Goal: Task Accomplishment & Management: Use online tool/utility

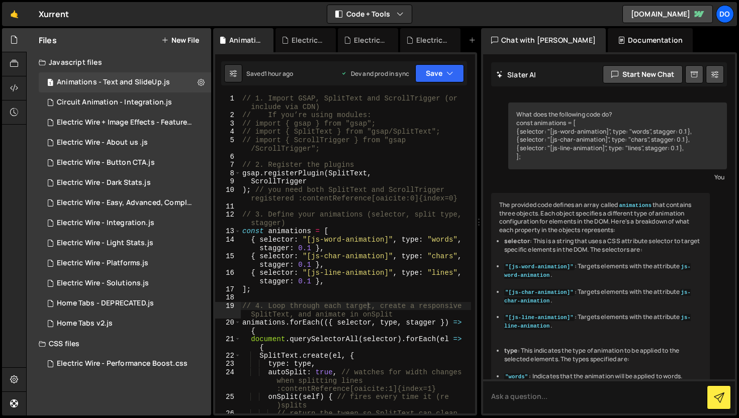
scroll to position [1012, 0]
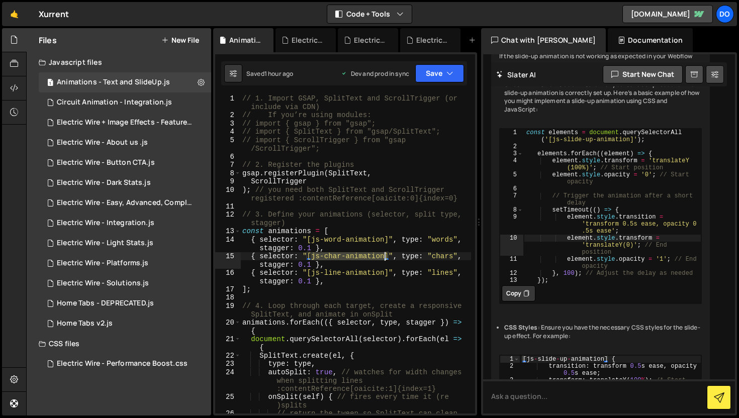
drag, startPoint x: 312, startPoint y: 255, endPoint x: 383, endPoint y: 256, distance: 71.4
click at [383, 256] on div "// 1. Import GSAP, SplitText and ScrollTrigger (or include via CDN) // If you’r…" at bounding box center [355, 274] width 231 height 361
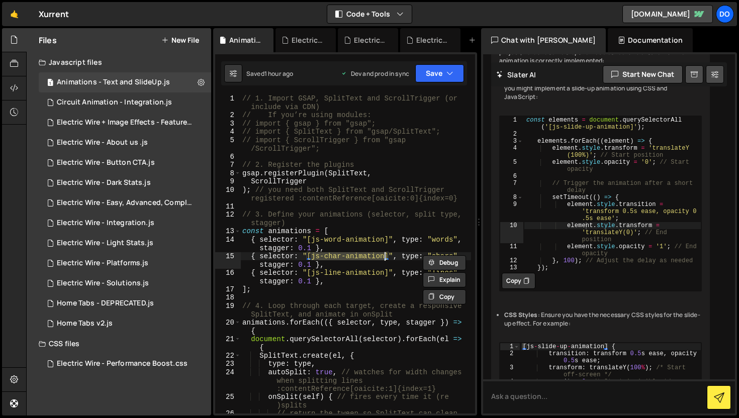
scroll to position [1023, 0]
click at [404, 222] on div "// 1. Import GSAP, SplitText and ScrollTrigger (or include via CDN) // If you’r…" at bounding box center [355, 274] width 231 height 361
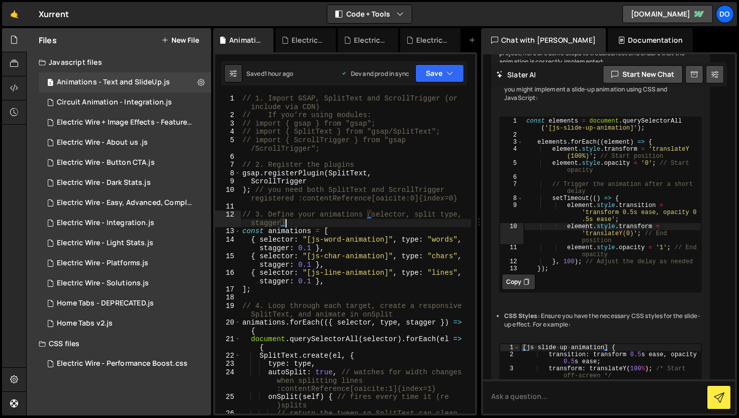
click at [368, 259] on div "// 1. Import GSAP, SplitText and ScrollTrigger (or include via CDN) // If you’r…" at bounding box center [355, 274] width 231 height 361
type textarea "{ selector: "[js-char-animation]", type: "chars", stagger: 0.1 },"
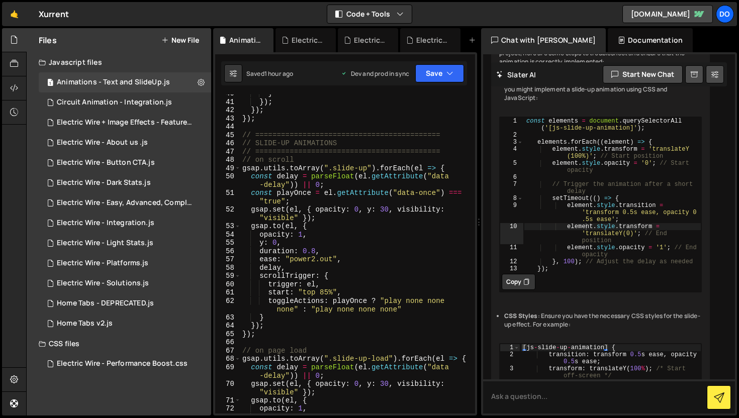
scroll to position [559, 0]
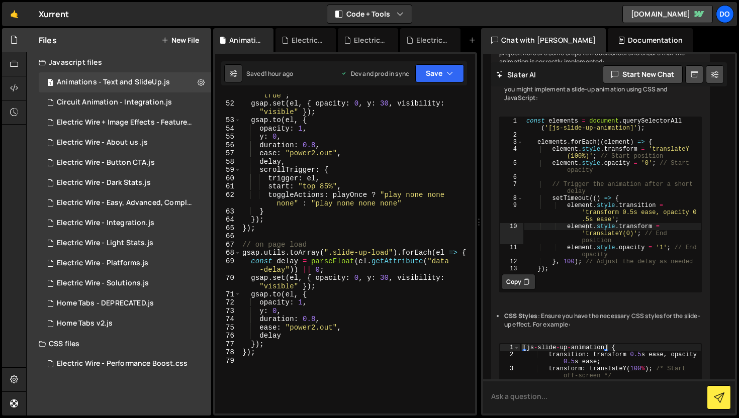
click at [545, 389] on textarea at bounding box center [609, 396] width 252 height 34
type textarea "where we are using the class name"
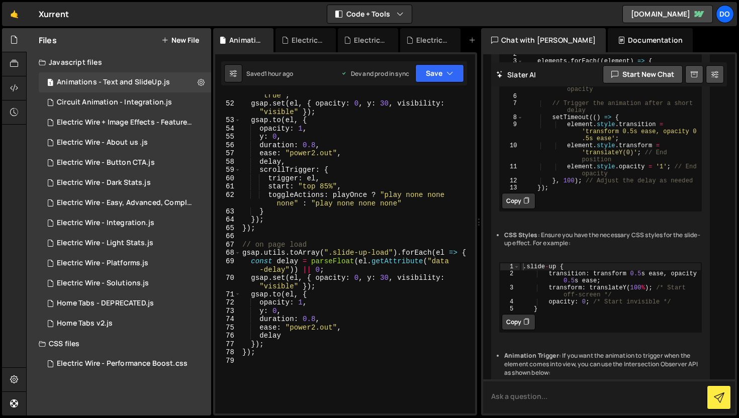
scroll to position [2107, 0]
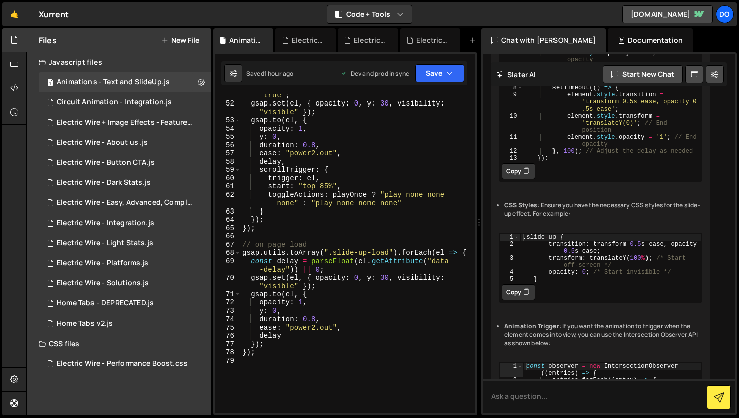
click at [399, 153] on div "const playOnce = el . getAttribute ( "data-once" ) === "true" ; gsap . set ( el…" at bounding box center [355, 255] width 231 height 344
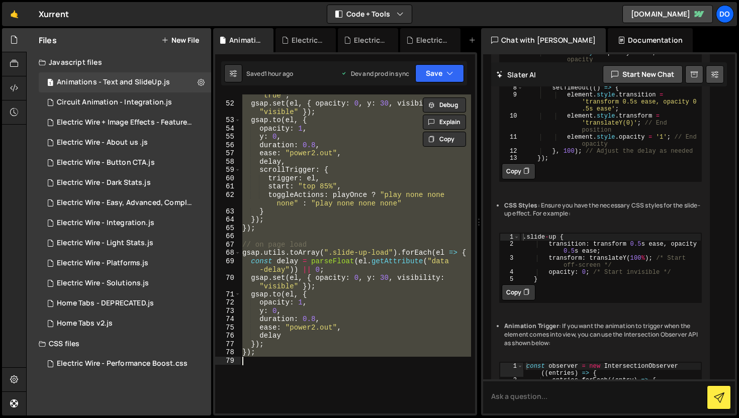
click at [399, 153] on div "const playOnce = el . getAttribute ( "data-once" ) === "true" ; gsap . set ( el…" at bounding box center [355, 253] width 231 height 319
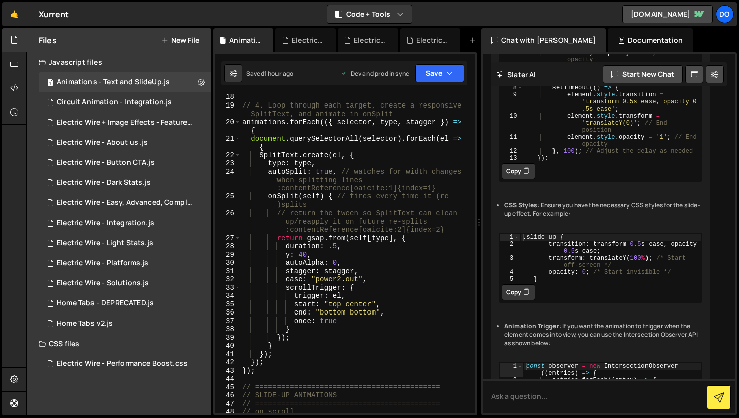
scroll to position [85, 0]
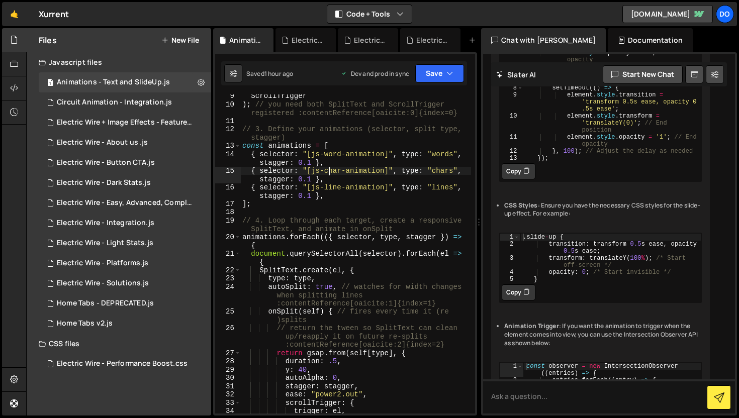
click at [329, 169] on div "ScrollTrigger ) ; // you need both SplitText and ScrollTrigger registered :cont…" at bounding box center [355, 260] width 231 height 336
type textarea "{ selector: "[js-char-animation]", type: "chars", stagger: 0.1 },"
click at [329, 169] on div "ScrollTrigger ) ; // you need both SplitText and ScrollTrigger registered :cont…" at bounding box center [355, 260] width 231 height 336
click at [438, 191] on button "Explain" at bounding box center [444, 194] width 43 height 15
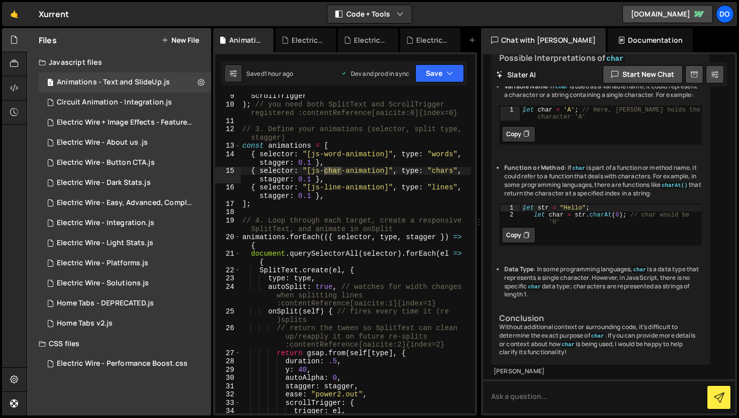
scroll to position [3005, 0]
click at [564, 389] on textarea at bounding box center [609, 396] width 252 height 34
type textarea "which includes number like 35%"
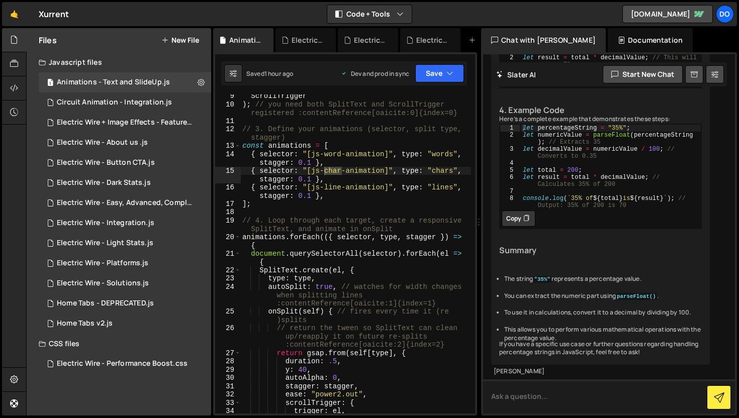
scroll to position [3768, 0]
click at [558, 389] on textarea at bounding box center [609, 396] width 252 height 34
type textarea "will it work or not?"
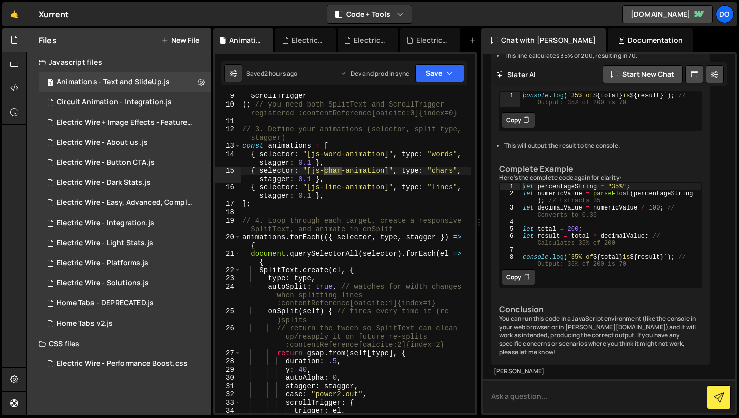
scroll to position [4235, 0]
click at [366, 205] on div "ScrollTrigger ) ; // you need both SplitText and ScrollTrigger registered :cont…" at bounding box center [355, 260] width 231 height 336
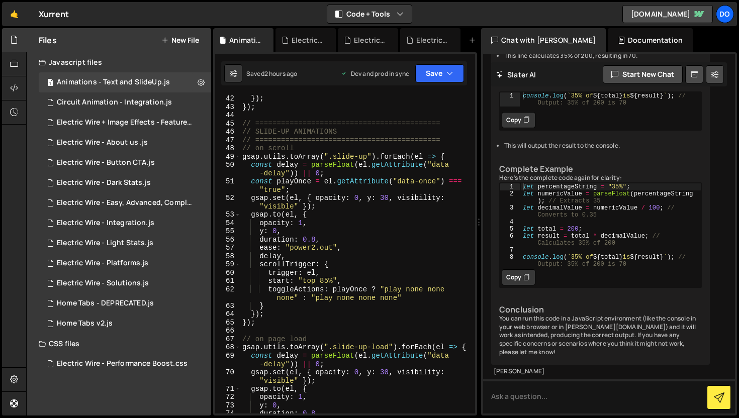
scroll to position [453, 0]
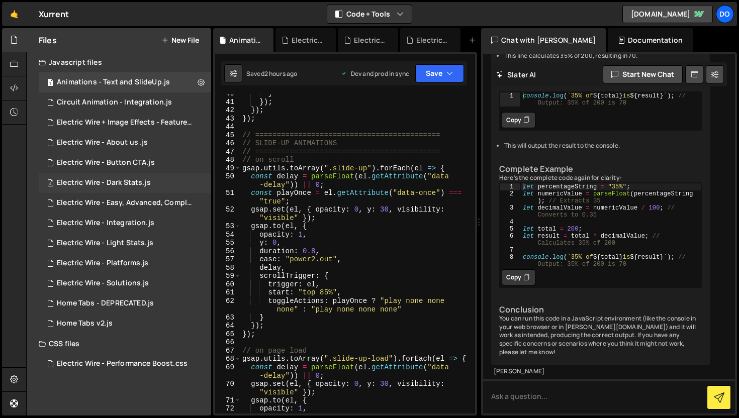
click at [124, 181] on div "Electric Wire - Dark Stats.js" at bounding box center [104, 182] width 94 height 9
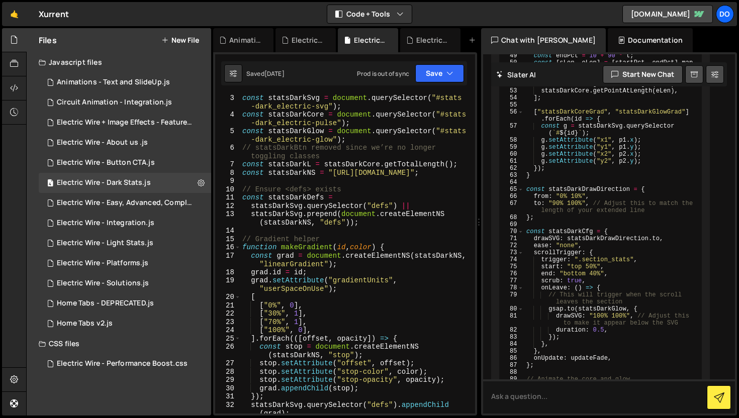
scroll to position [0, 0]
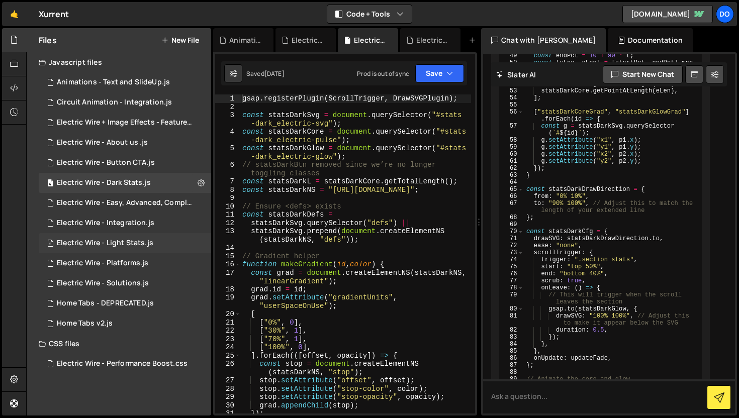
click at [120, 240] on div "Electric Wire - Light Stats.js" at bounding box center [105, 243] width 96 height 9
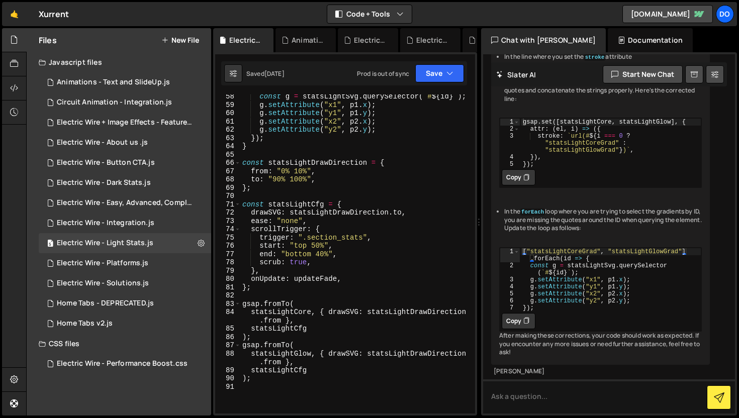
scroll to position [706, 0]
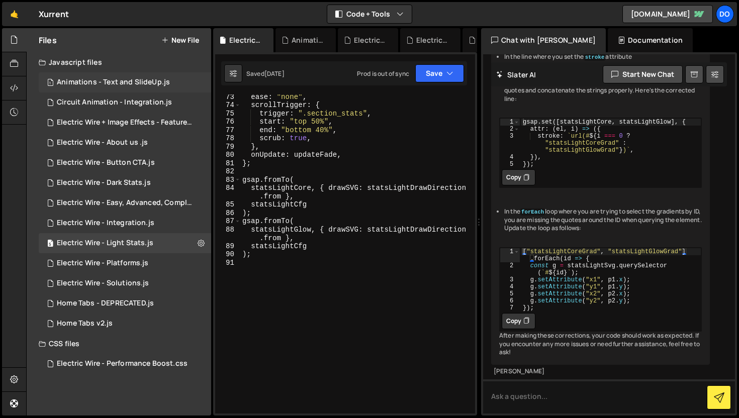
click at [113, 80] on div "Animations - Text and SlideUp.js" at bounding box center [113, 82] width 113 height 9
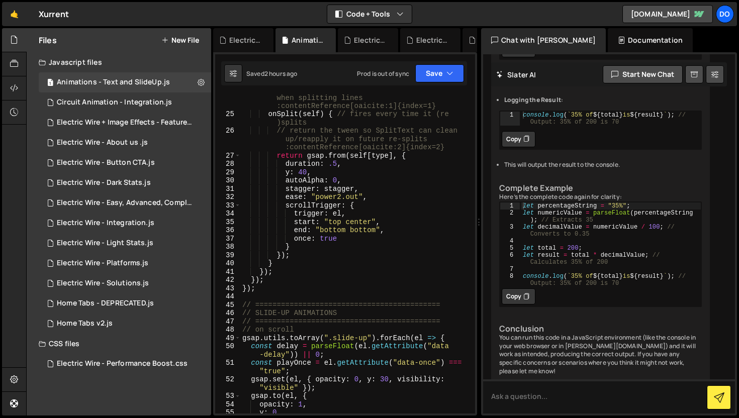
scroll to position [339, 0]
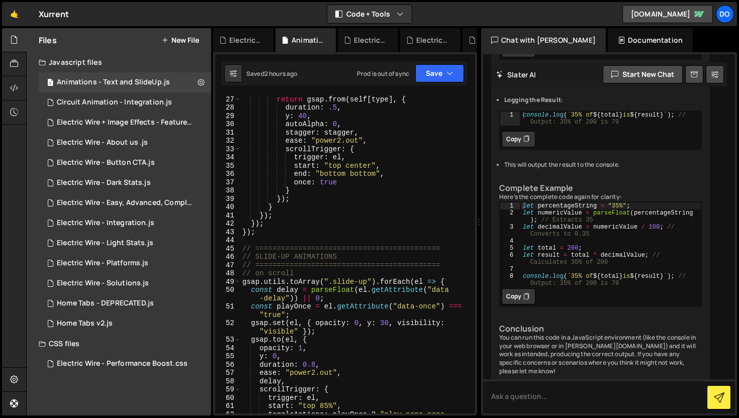
click at [296, 257] on div "// return the tween so SplitText can clean up/reapply it on future re-splits :c…" at bounding box center [355, 250] width 231 height 361
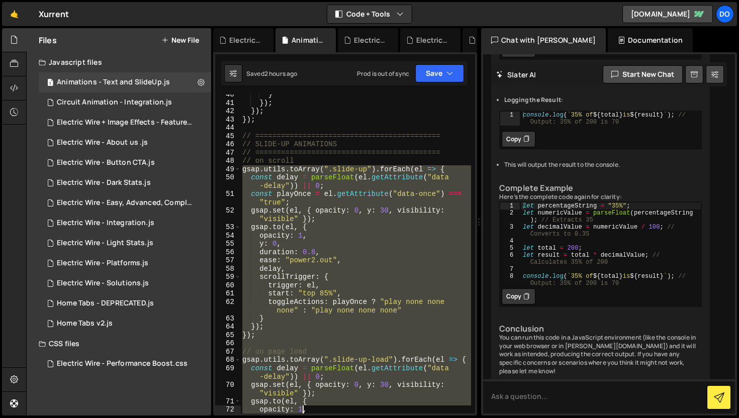
scroll to position [510, 0]
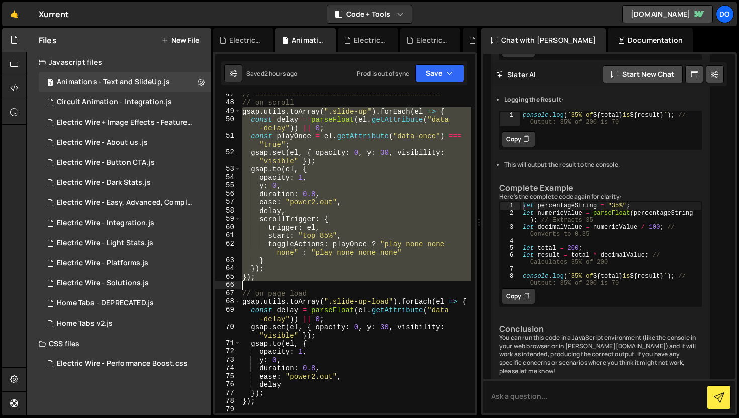
drag, startPoint x: 244, startPoint y: 281, endPoint x: 320, endPoint y: 283, distance: 75.4
click at [320, 283] on div "// =========================================== // on scroll gsap . utils . toAr…" at bounding box center [355, 258] width 231 height 336
click at [443, 138] on button "Explain" at bounding box center [444, 134] width 43 height 15
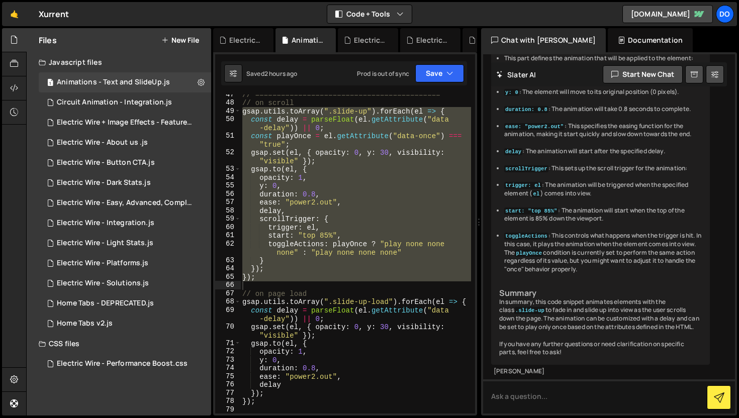
scroll to position [5618, 0]
click at [404, 224] on div "// =========================================== // on scroll gsap . utils . toAr…" at bounding box center [355, 253] width 231 height 319
type textarea "trigger: el,"
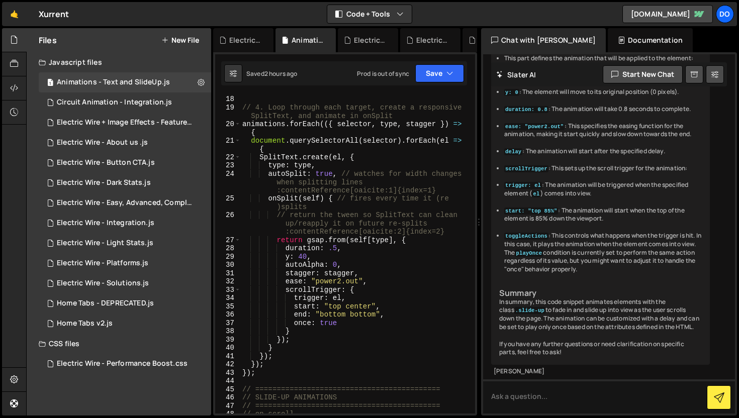
scroll to position [48, 0]
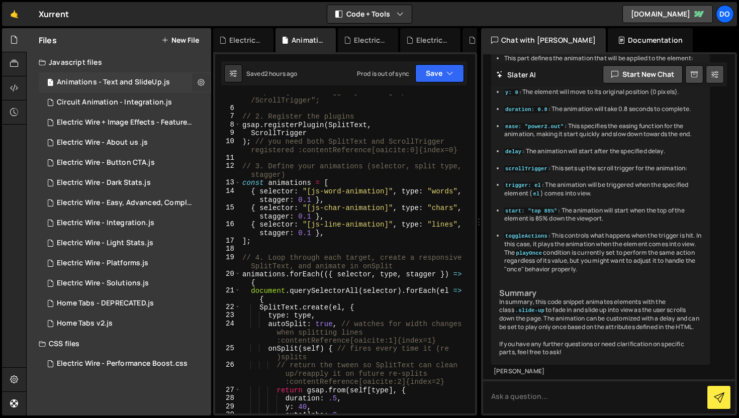
click at [195, 82] on button at bounding box center [201, 82] width 18 height 18
type input "Animations - Text and SlideUp"
radio input "true"
checkbox input "true"
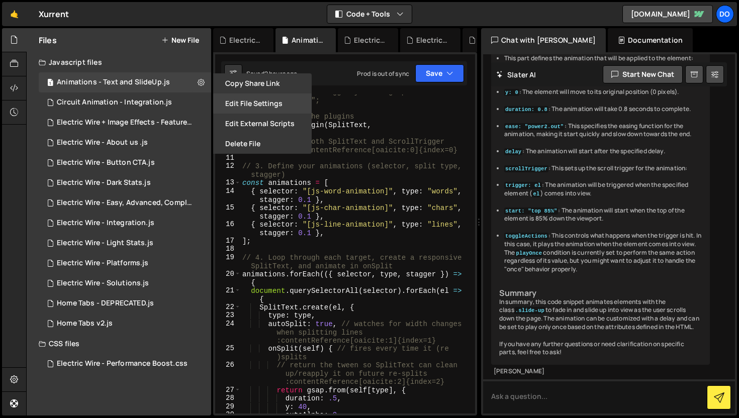
click at [257, 109] on button "Edit File Settings" at bounding box center [262, 103] width 98 height 20
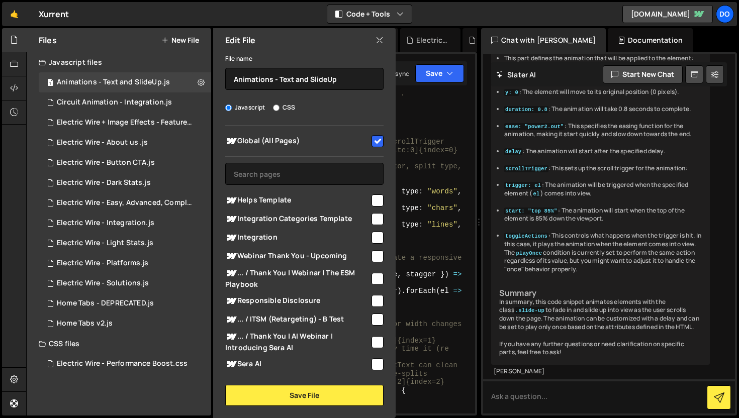
click at [419, 94] on div "// import { ScrollTrigger } from "gsap /ScrollTrigger"; // 2. Register the plug…" at bounding box center [355, 259] width 231 height 344
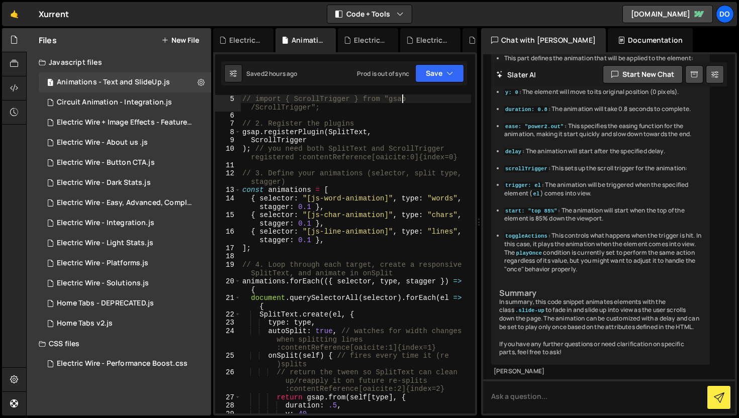
scroll to position [41, 0]
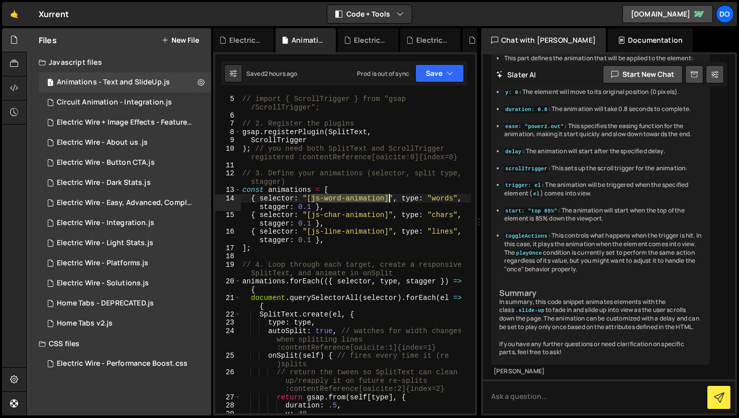
drag, startPoint x: 312, startPoint y: 200, endPoint x: 387, endPoint y: 197, distance: 74.9
click at [387, 197] on div "// import { ScrollTrigger } from "gsap /ScrollTrigger"; // 2. Register the plug…" at bounding box center [355, 266] width 231 height 344
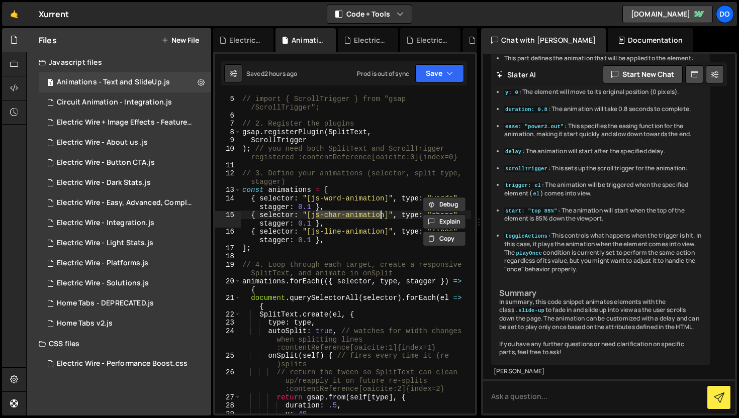
drag, startPoint x: 314, startPoint y: 216, endPoint x: 381, endPoint y: 214, distance: 67.8
click at [381, 214] on div "// import { ScrollTrigger } from "gsap /ScrollTrigger"; // 2. Register the plug…" at bounding box center [355, 266] width 231 height 344
click at [402, 187] on div "// import { ScrollTrigger } from "gsap /ScrollTrigger"; // 2. Register the plug…" at bounding box center [355, 266] width 231 height 344
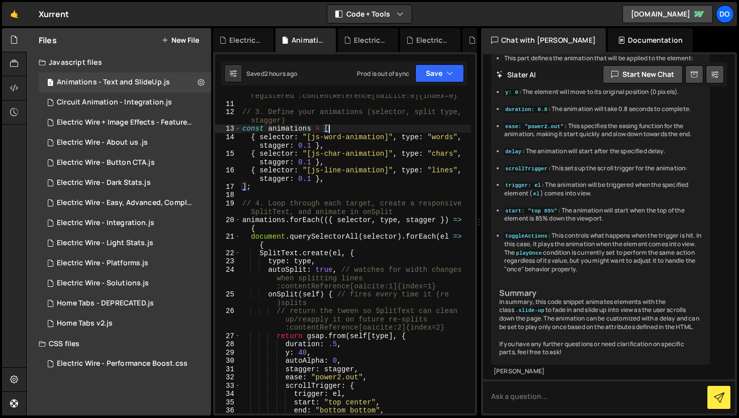
scroll to position [102, 0]
click at [334, 155] on div ") ; // you need both SplitText and ScrollTrigger registered :contentReference[o…" at bounding box center [355, 255] width 231 height 344
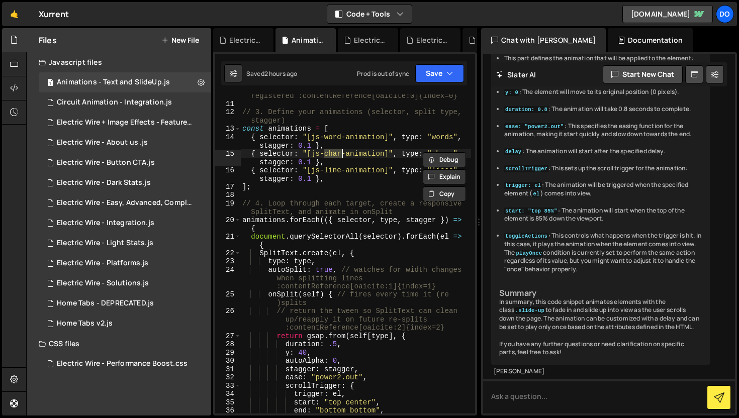
click at [341, 139] on div ") ; // you need both SplitText and ScrollTrigger registered :contentReference[o…" at bounding box center [355, 255] width 231 height 344
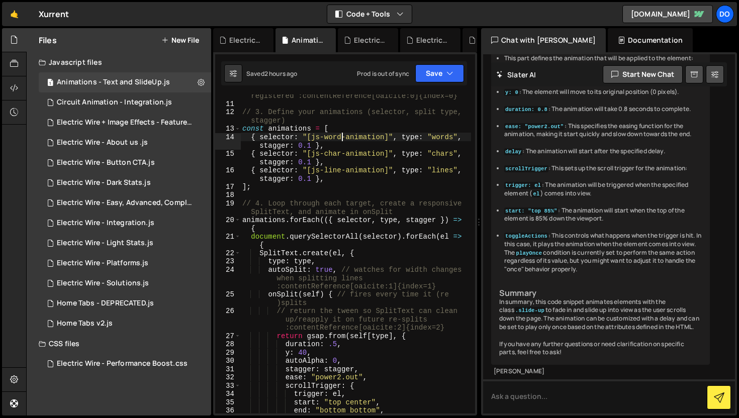
click at [341, 139] on div ") ; // you need both SplitText and ScrollTrigger registered :contentReference[o…" at bounding box center [355, 255] width 231 height 344
click at [344, 184] on div ") ; // you need both SplitText and ScrollTrigger registered :contentReference[o…" at bounding box center [355, 255] width 231 height 344
drag, startPoint x: 312, startPoint y: 154, endPoint x: 385, endPoint y: 153, distance: 73.9
click at [385, 153] on div ") ; // you need both SplitText and ScrollTrigger registered :contentReference[o…" at bounding box center [355, 255] width 231 height 344
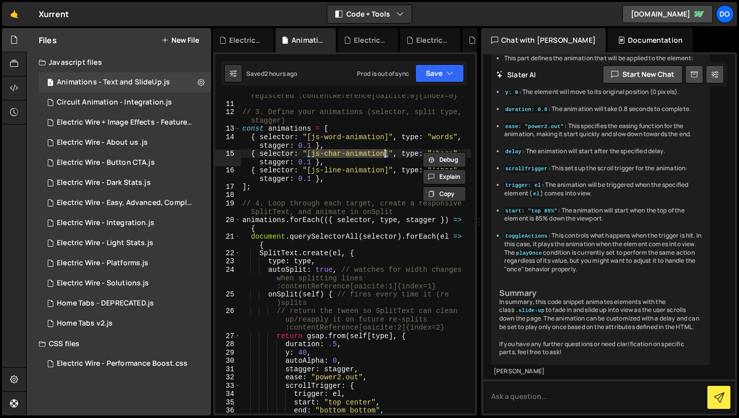
click at [387, 190] on div ") ; // you need both SplitText and ScrollTrigger registered :contentReference[o…" at bounding box center [355, 255] width 231 height 344
type textarea "];"
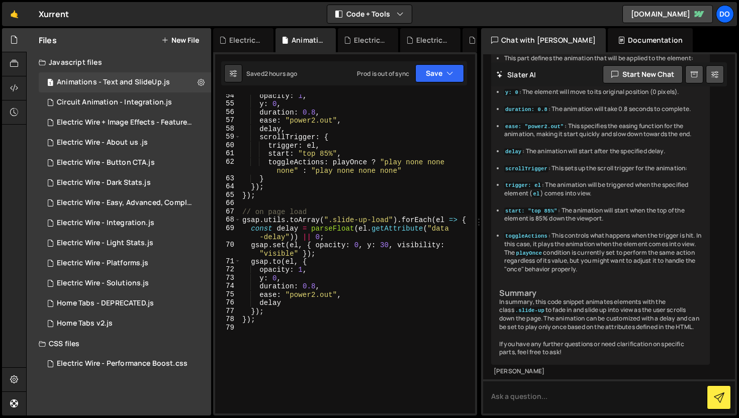
scroll to position [665, 0]
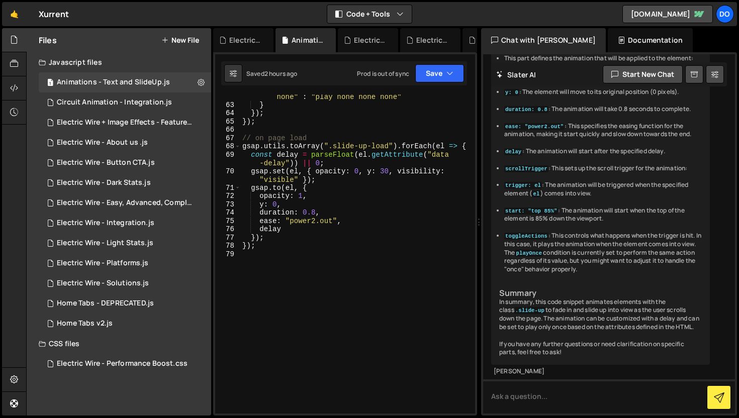
click at [336, 281] on div "toggleActions : playOnce ? "play none none none" : "play none none none" } }) ;…" at bounding box center [355, 256] width 231 height 344
type textarea "});"
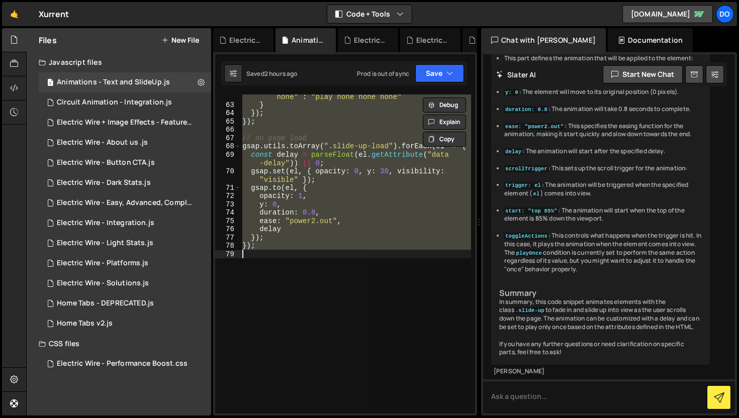
click at [336, 281] on div "toggleActions : playOnce ? "play none none none" : "play none none none" } }) ;…" at bounding box center [355, 253] width 231 height 319
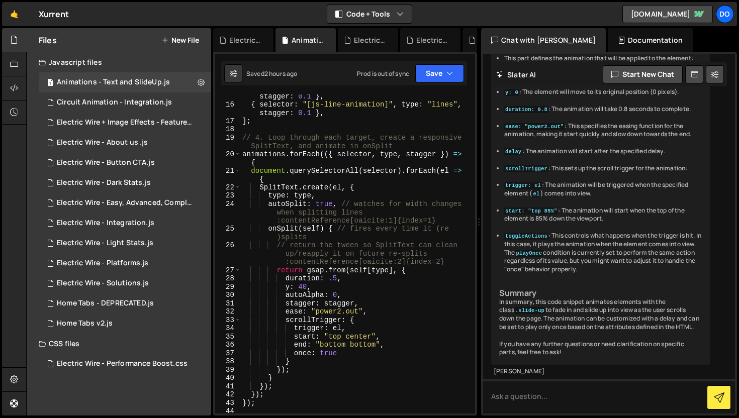
scroll to position [0, 0]
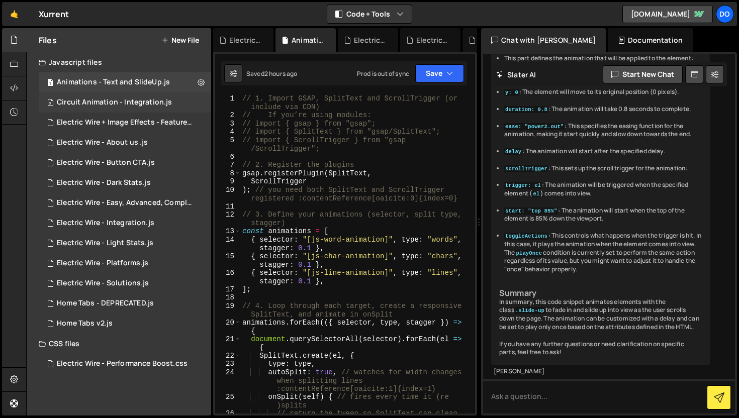
click at [114, 108] on div "0 Circuit Animation - Integration.js 0" at bounding box center [125, 102] width 172 height 20
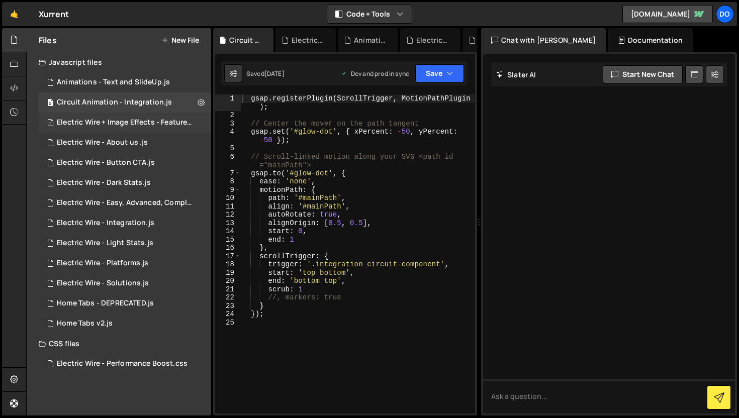
click at [110, 122] on div "Electric Wire + Image Effects - Features.js" at bounding box center [126, 122] width 139 height 9
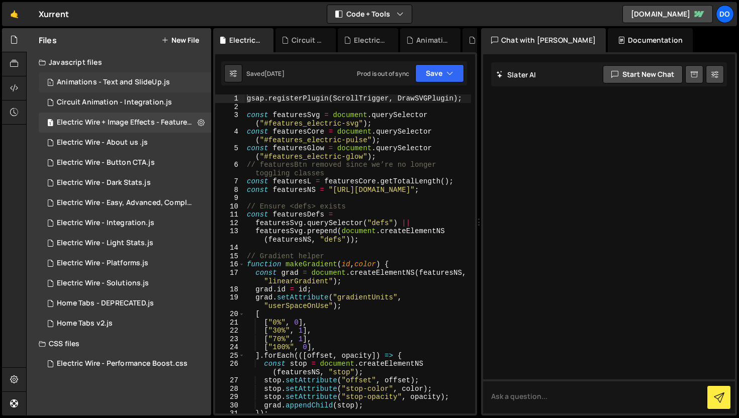
click at [101, 81] on div "Animations - Text and SlideUp.js" at bounding box center [113, 82] width 113 height 9
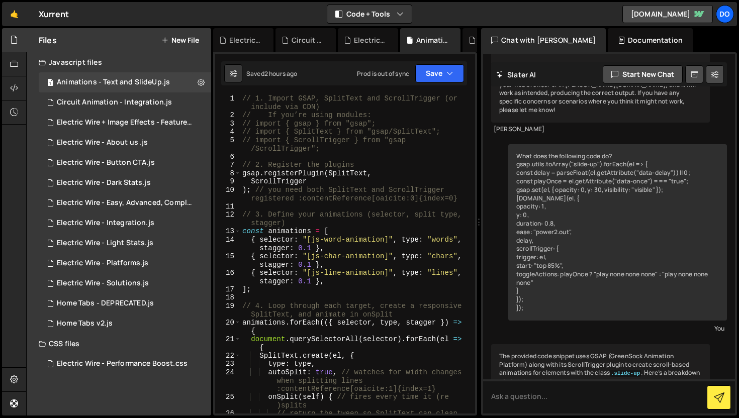
scroll to position [5187, 0]
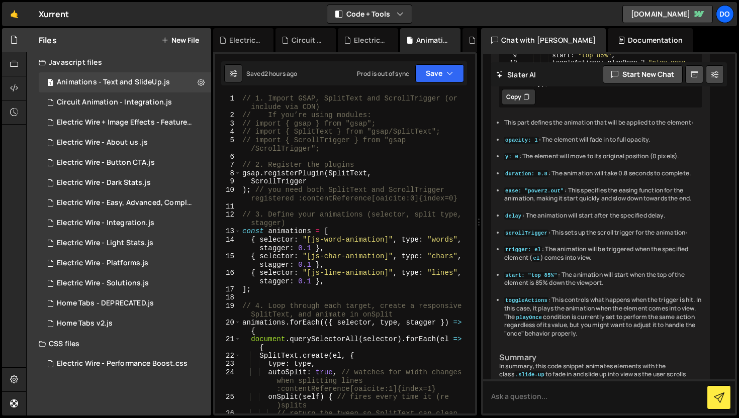
click at [386, 171] on div "// 1. Import GSAP, SplitText and ScrollTrigger (or include via CDN) // If you’r…" at bounding box center [355, 274] width 231 height 361
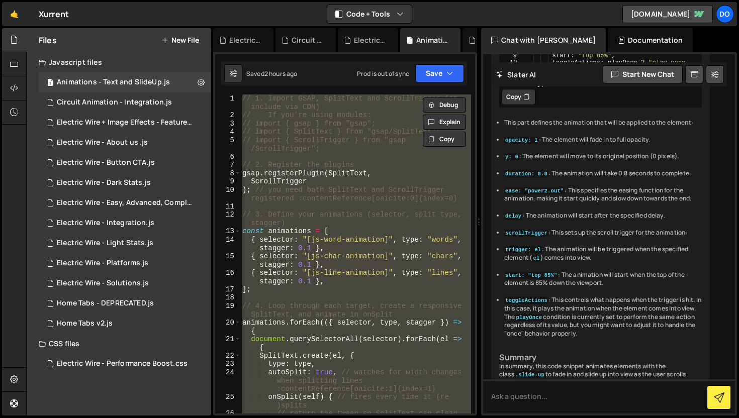
click at [386, 171] on div "// 1. Import GSAP, SplitText and ScrollTrigger (or include via CDN) // If you’r…" at bounding box center [355, 253] width 231 height 319
type textarea "gsap.registerPlugin(SplitText,"
